Goal: Task Accomplishment & Management: Complete application form

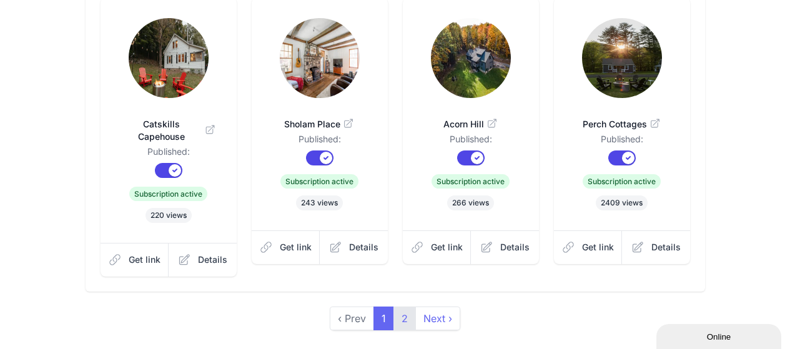
click at [408, 307] on link "2" at bounding box center [405, 319] width 22 height 24
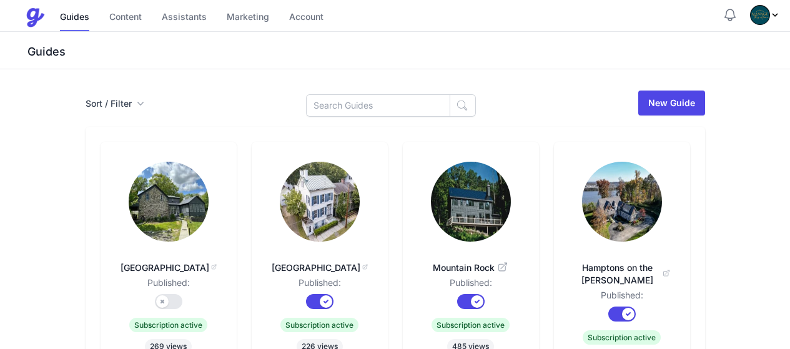
click at [129, 205] on img at bounding box center [169, 202] width 80 height 80
click at [124, 17] on link "Content" at bounding box center [125, 17] width 32 height 27
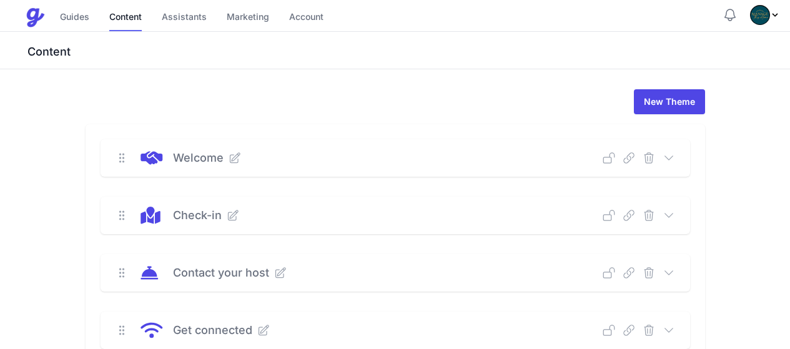
click at [675, 219] on icon at bounding box center [669, 215] width 12 height 12
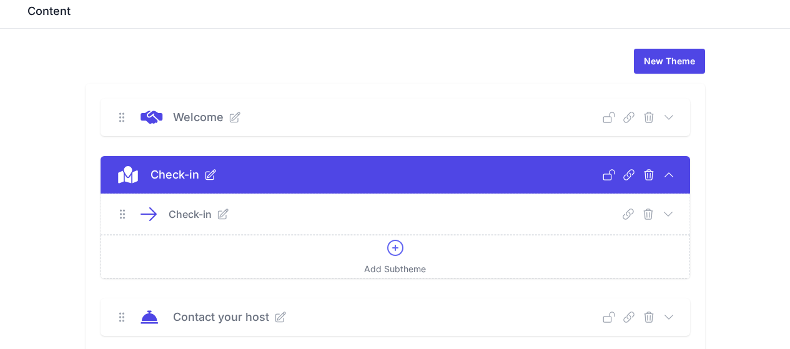
scroll to position [62, 0]
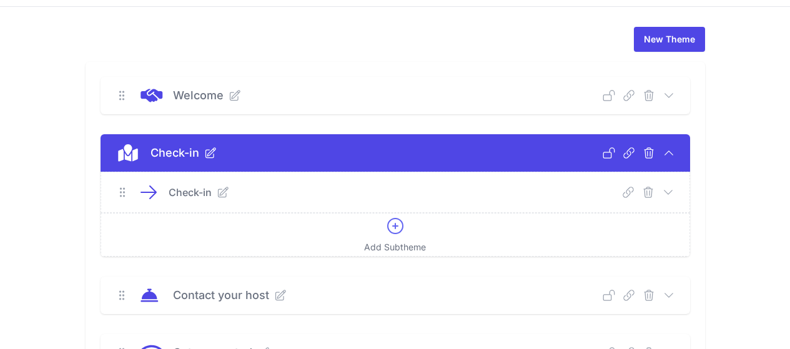
click at [675, 189] on icon at bounding box center [668, 192] width 12 height 12
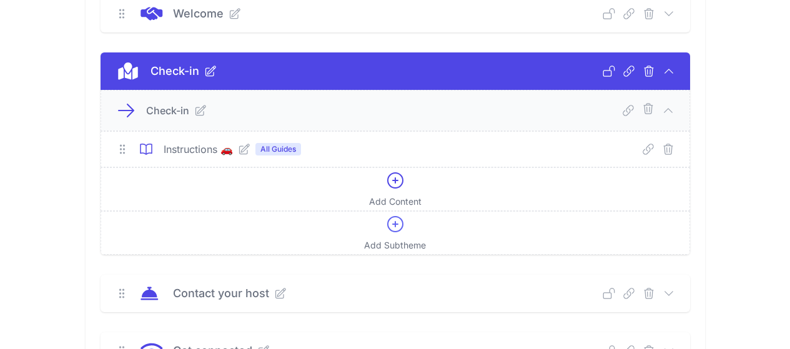
scroll to position [187, 0]
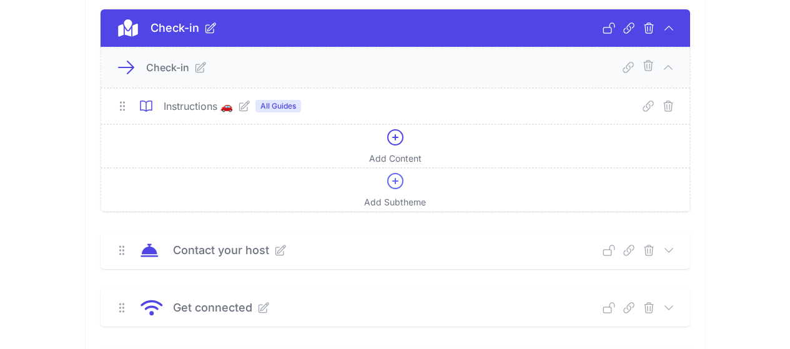
click at [238, 106] on icon at bounding box center [244, 106] width 12 height 12
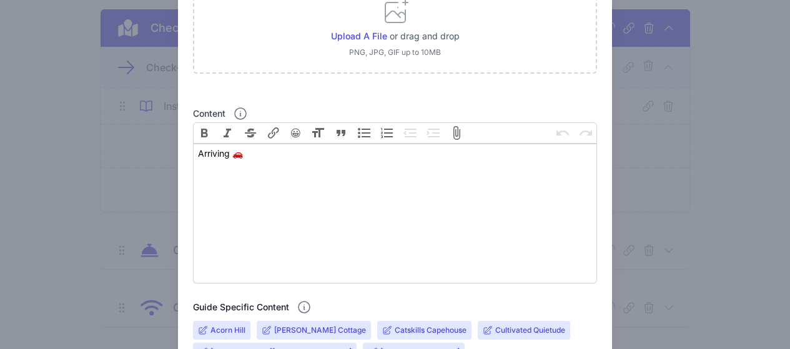
scroll to position [312, 0]
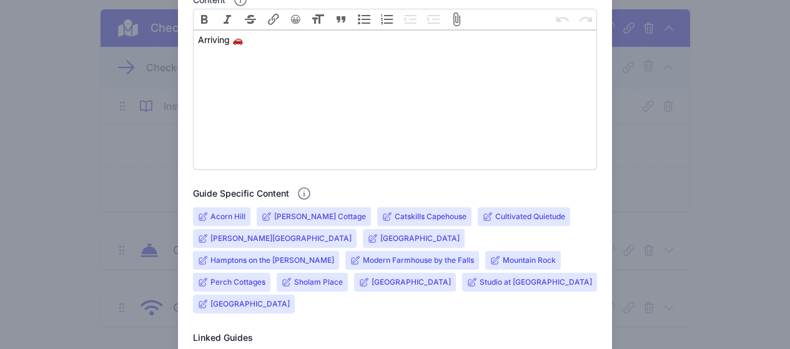
click at [380, 238] on input "[GEOGRAPHIC_DATA]" at bounding box center [419, 239] width 79 height 10
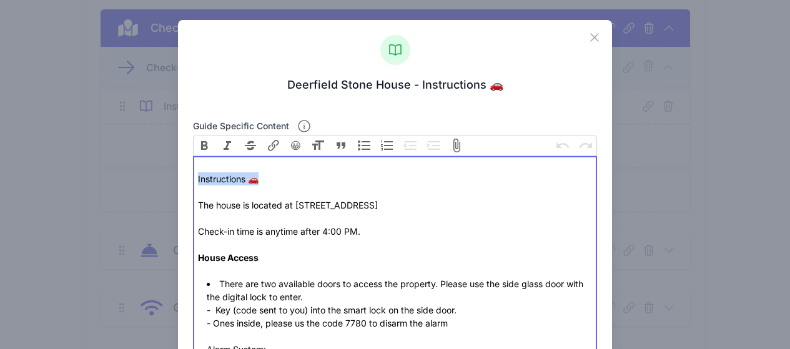
drag, startPoint x: 264, startPoint y: 184, endPoint x: 189, endPoint y: 179, distance: 75.1
click at [189, 179] on div "Close Deerfield Stone House - Instructions 🚗 Guide specific content Bold Italic…" at bounding box center [395, 280] width 435 height 520
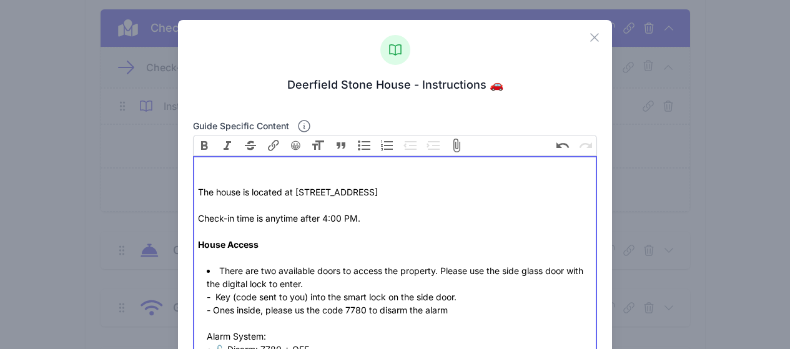
click at [199, 186] on div "The house is located at 800 Queens Highway, Accord, NY 12404" at bounding box center [395, 192] width 394 height 13
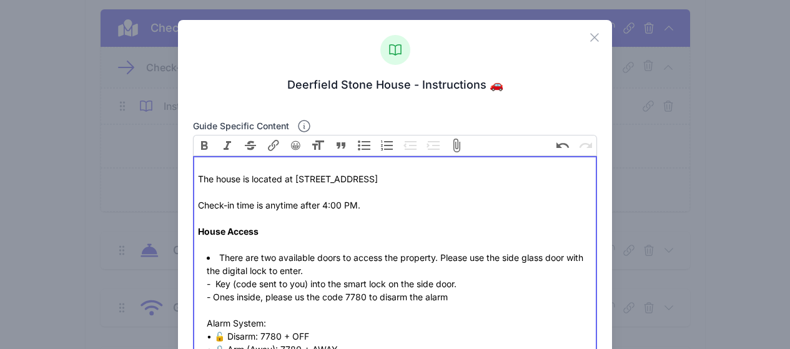
type trix-editor "<div><br>The house is located at 800 Queens Highway, Accord, NY 12404</div><div…"
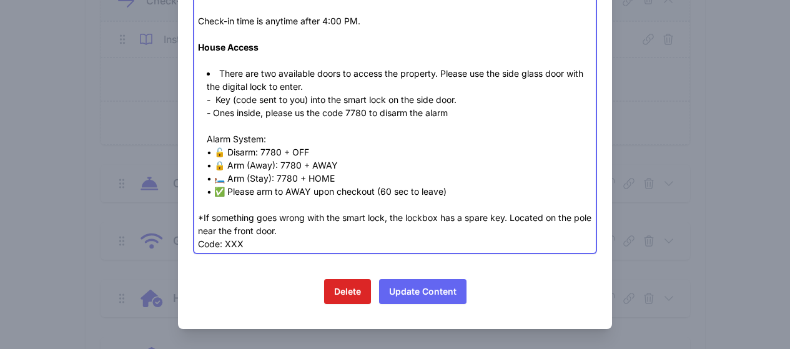
scroll to position [375, 0]
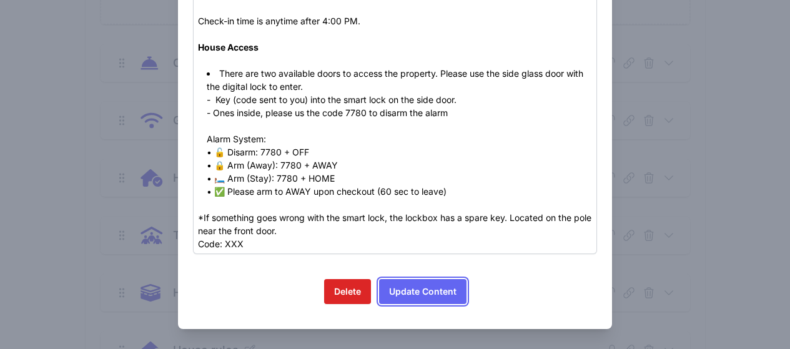
click at [424, 289] on button "Update Content" at bounding box center [422, 291] width 87 height 25
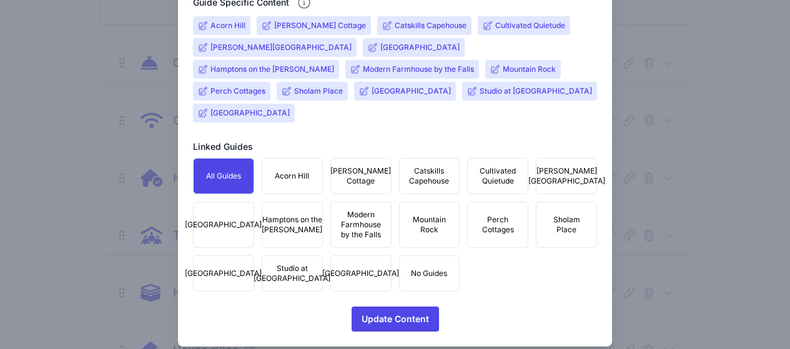
scroll to position [509, 0]
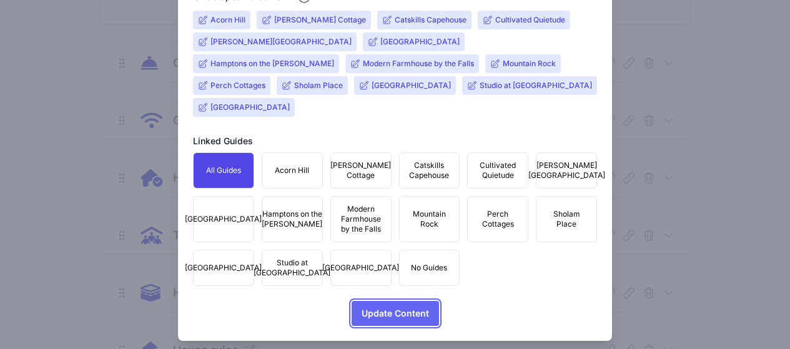
click at [408, 306] on span "Update Content" at bounding box center [395, 313] width 67 height 25
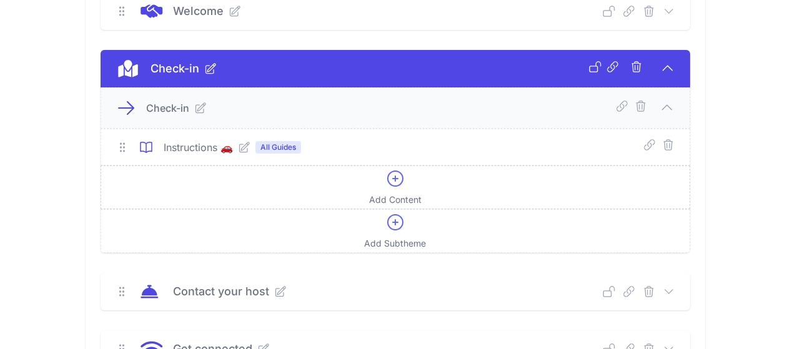
scroll to position [125, 0]
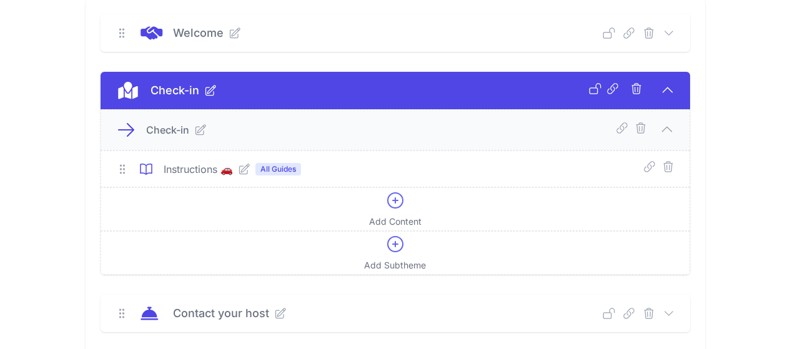
click at [238, 169] on icon at bounding box center [244, 169] width 12 height 12
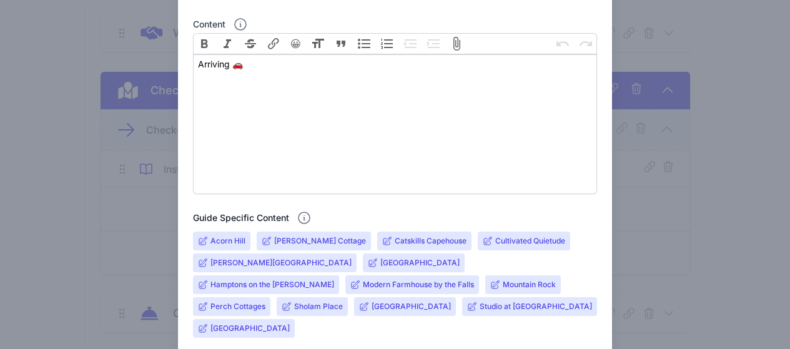
scroll to position [375, 0]
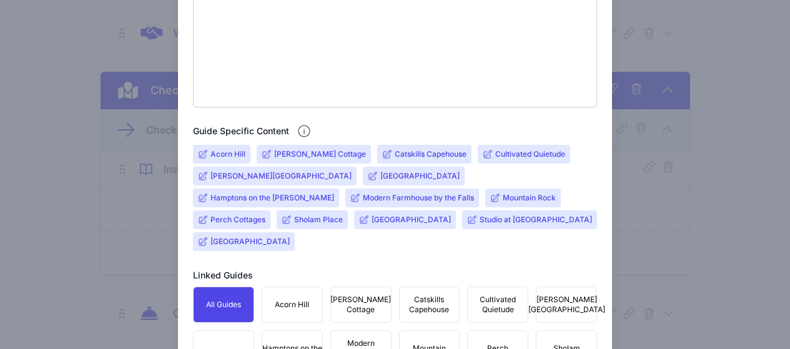
click at [380, 180] on input "[GEOGRAPHIC_DATA]" at bounding box center [419, 176] width 79 height 10
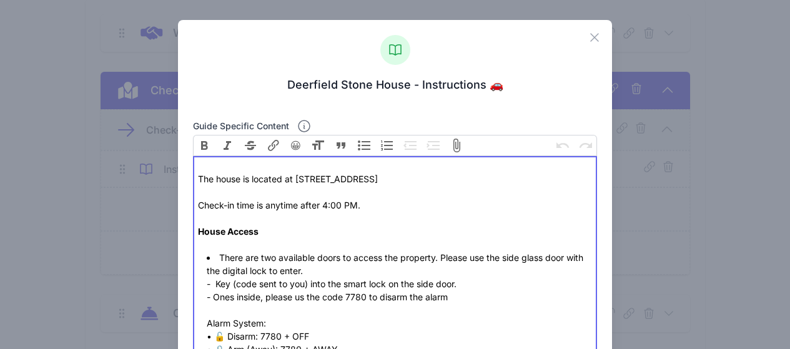
click at [194, 177] on trix-editor "The house is located at 800 Queens Highway, Accord, NY 12404 Check-in time is a…" at bounding box center [395, 297] width 405 height 282
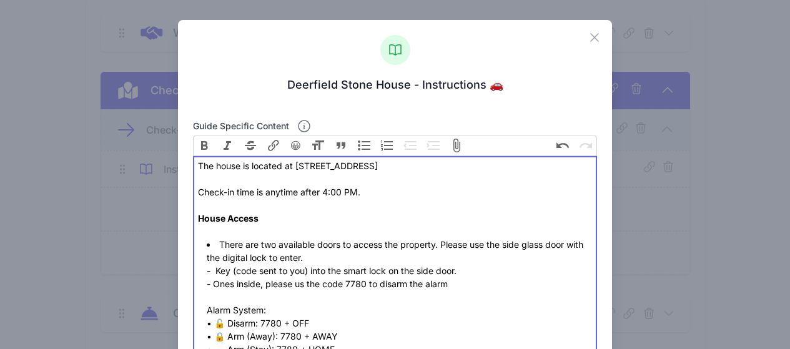
type trix-editor "<div>The house is located at 800 Queens Highway, Accord, NY 12404</div><div><br…"
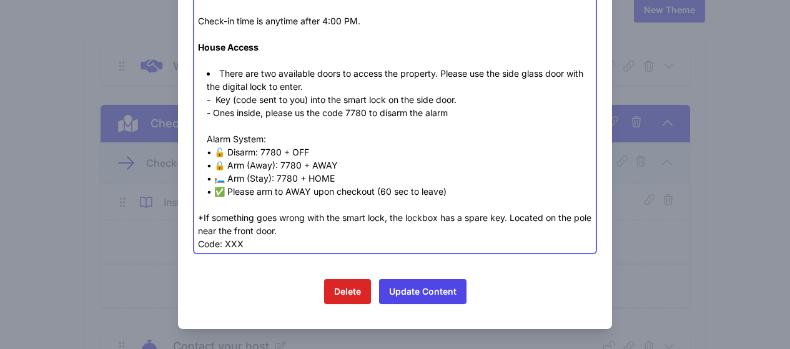
scroll to position [187, 0]
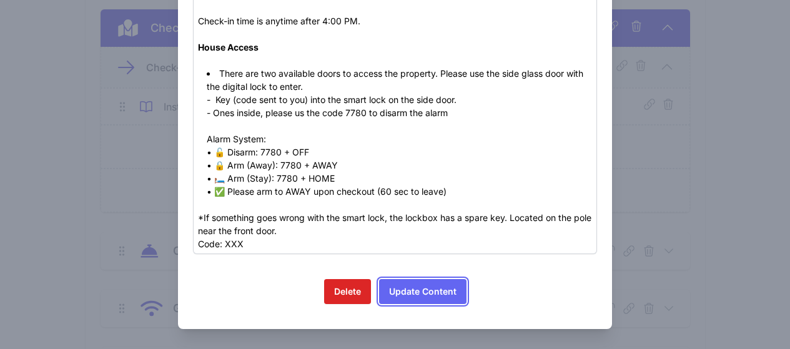
click at [435, 301] on button "Update Content" at bounding box center [422, 291] width 87 height 25
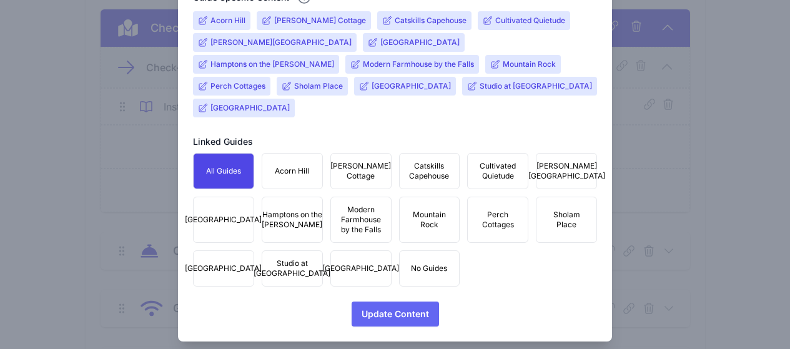
scroll to position [509, 0]
click at [406, 302] on span "Update Content" at bounding box center [395, 313] width 67 height 25
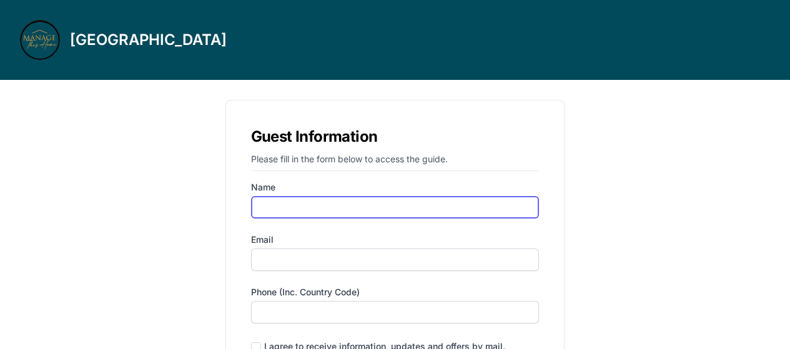
click at [336, 200] on input "Name" at bounding box center [395, 207] width 289 height 22
type input "alona"
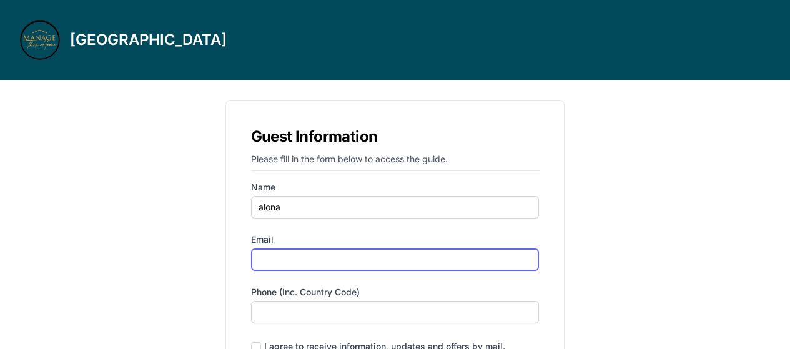
click at [310, 264] on input "Email" at bounding box center [395, 260] width 289 height 22
type input "[EMAIL_ADDRESS][DOMAIN_NAME]"
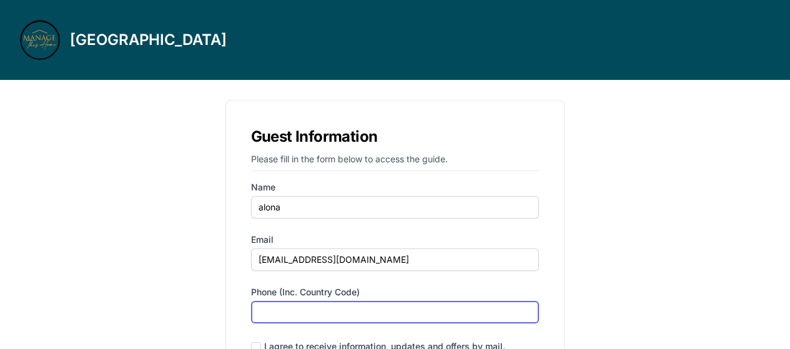
click at [293, 317] on input "Phone (inc. country code)" at bounding box center [395, 312] width 289 height 22
type input "‪[PHONE_NUMBER]‬"
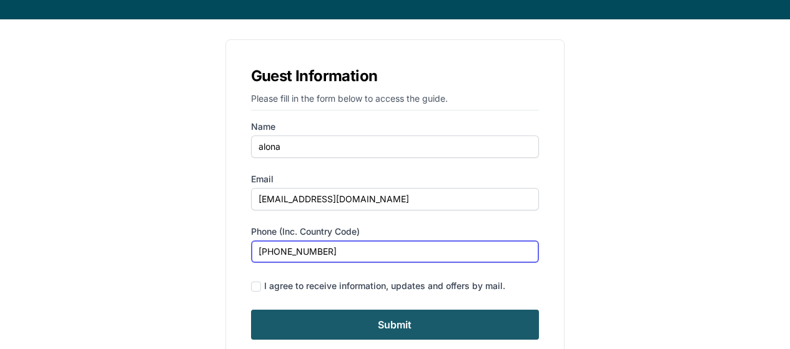
scroll to position [112, 0]
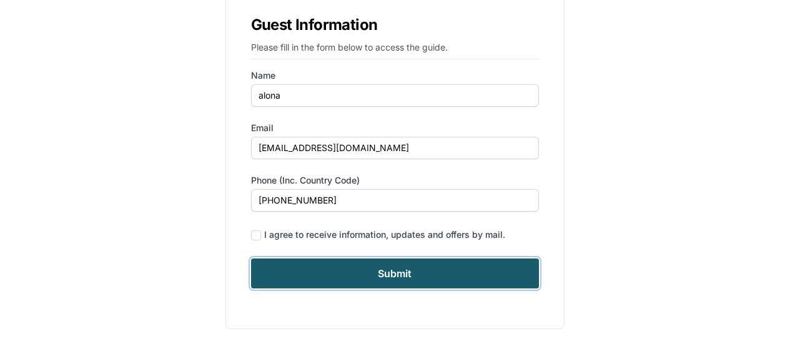
click at [394, 277] on input "Submit" at bounding box center [395, 274] width 289 height 30
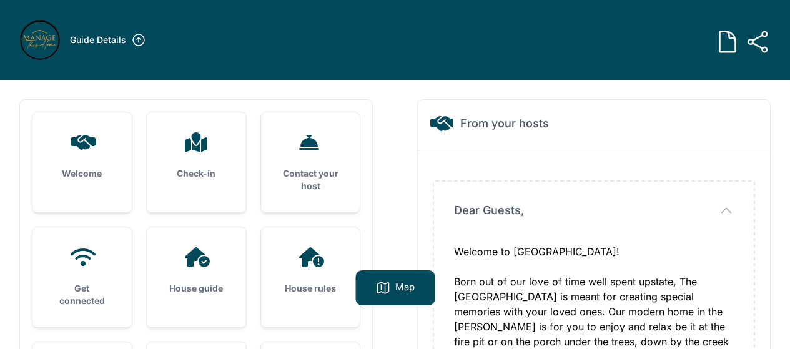
click at [91, 173] on h3 "Welcome" at bounding box center [81, 173] width 59 height 12
click at [75, 150] on icon at bounding box center [82, 142] width 30 height 20
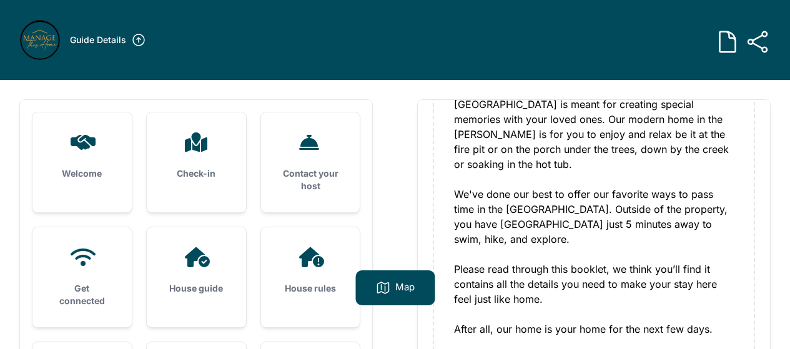
scroll to position [74, 0]
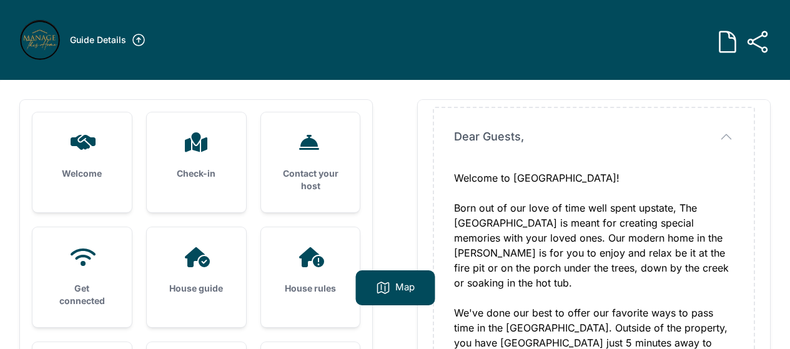
click at [223, 157] on div "Check-in" at bounding box center [196, 155] width 99 height 87
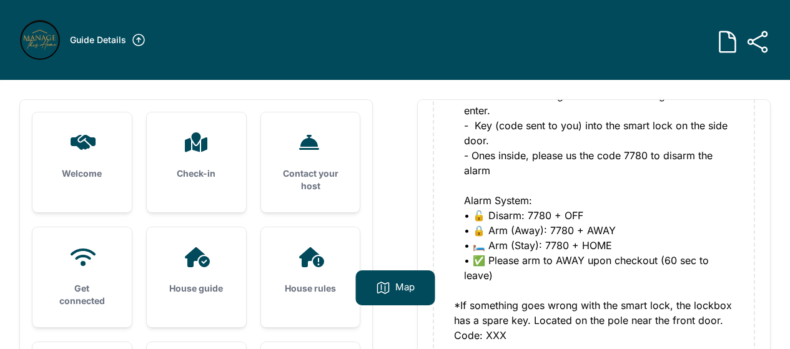
scroll to position [321, 0]
click at [301, 181] on h3 "Contact your host" at bounding box center [310, 179] width 59 height 25
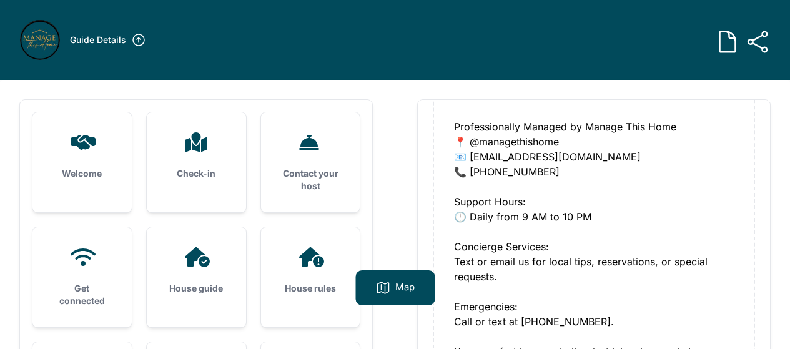
scroll to position [156, 0]
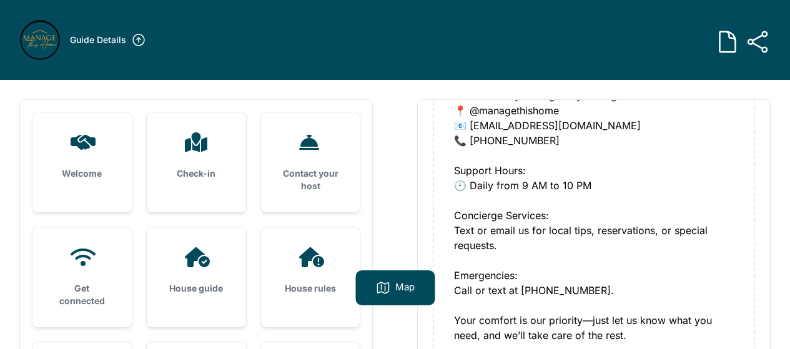
click at [77, 263] on icon at bounding box center [82, 257] width 30 height 20
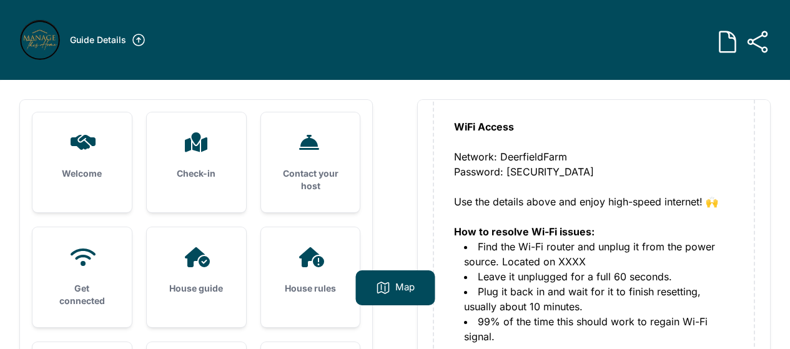
scroll to position [141, 0]
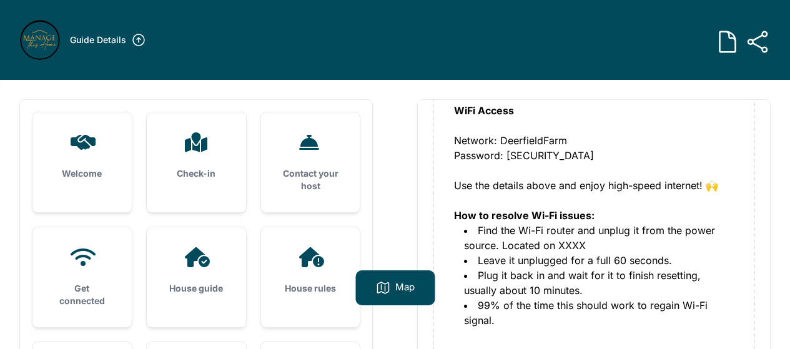
click at [190, 277] on div "House guide" at bounding box center [196, 270] width 99 height 87
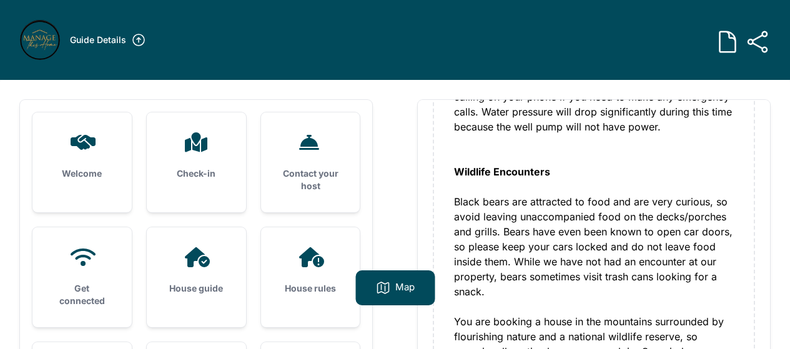
scroll to position [1437, 0]
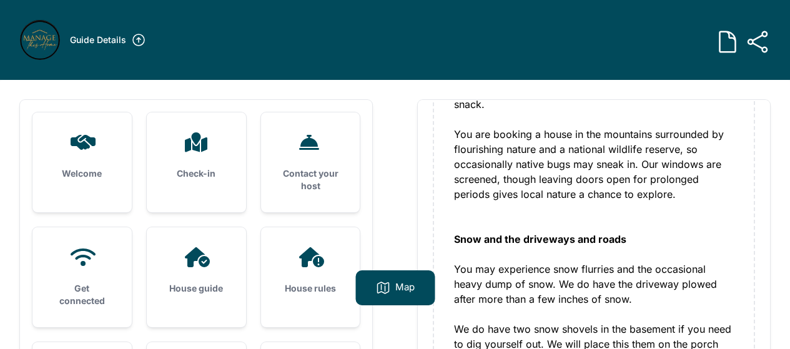
click at [291, 269] on div "House rules" at bounding box center [310, 270] width 99 height 87
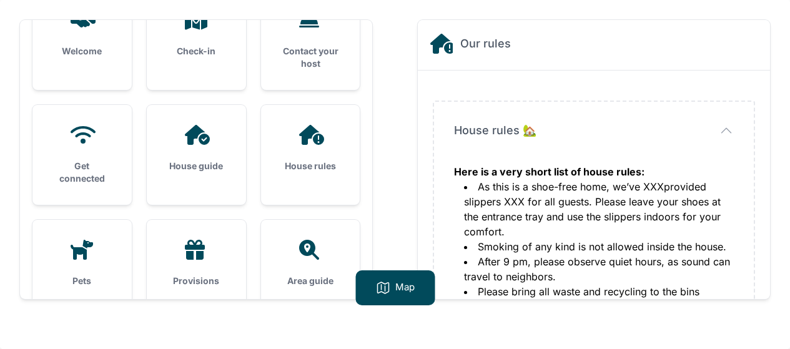
scroll to position [62, 0]
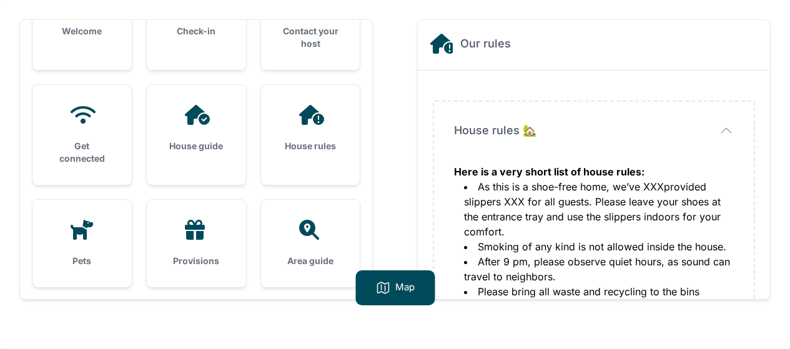
click at [192, 226] on icon at bounding box center [195, 230] width 20 height 20
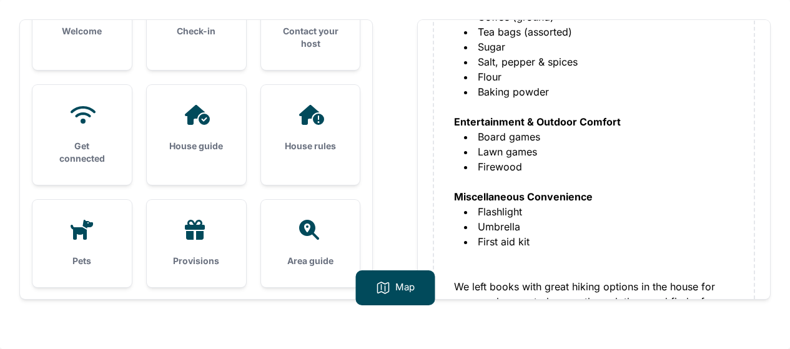
scroll to position [561, 0]
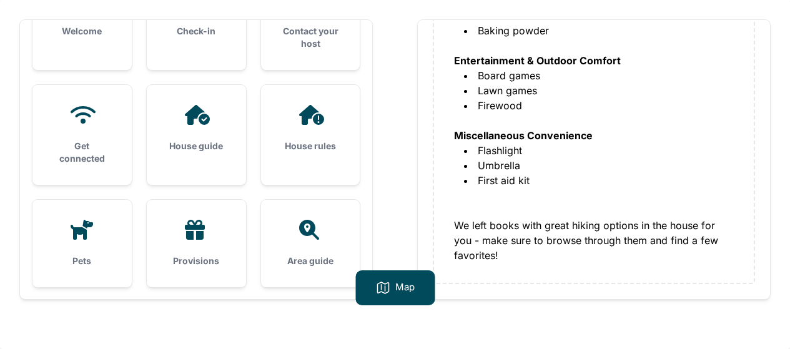
click at [312, 234] on icon at bounding box center [309, 230] width 20 height 20
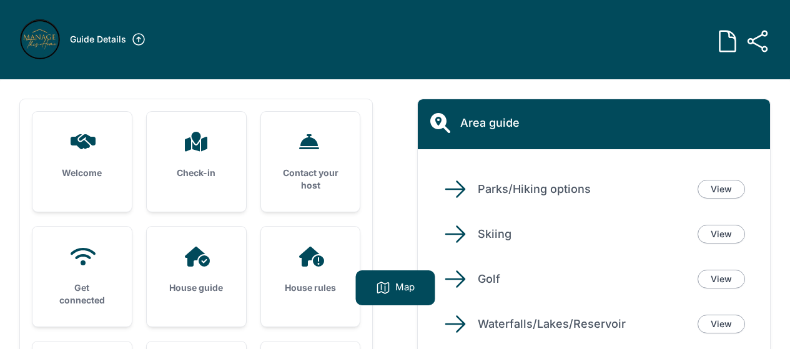
scroll to position [0, 0]
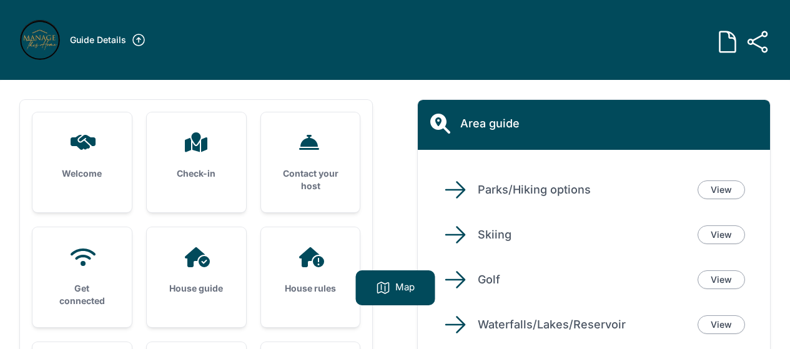
click at [199, 265] on icon at bounding box center [196, 257] width 30 height 20
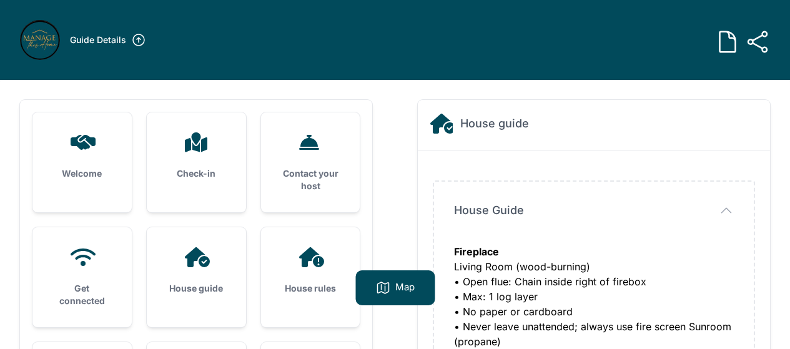
click at [179, 160] on div "Check-in" at bounding box center [196, 155] width 99 height 87
